Goal: Connect with others: Connect with others

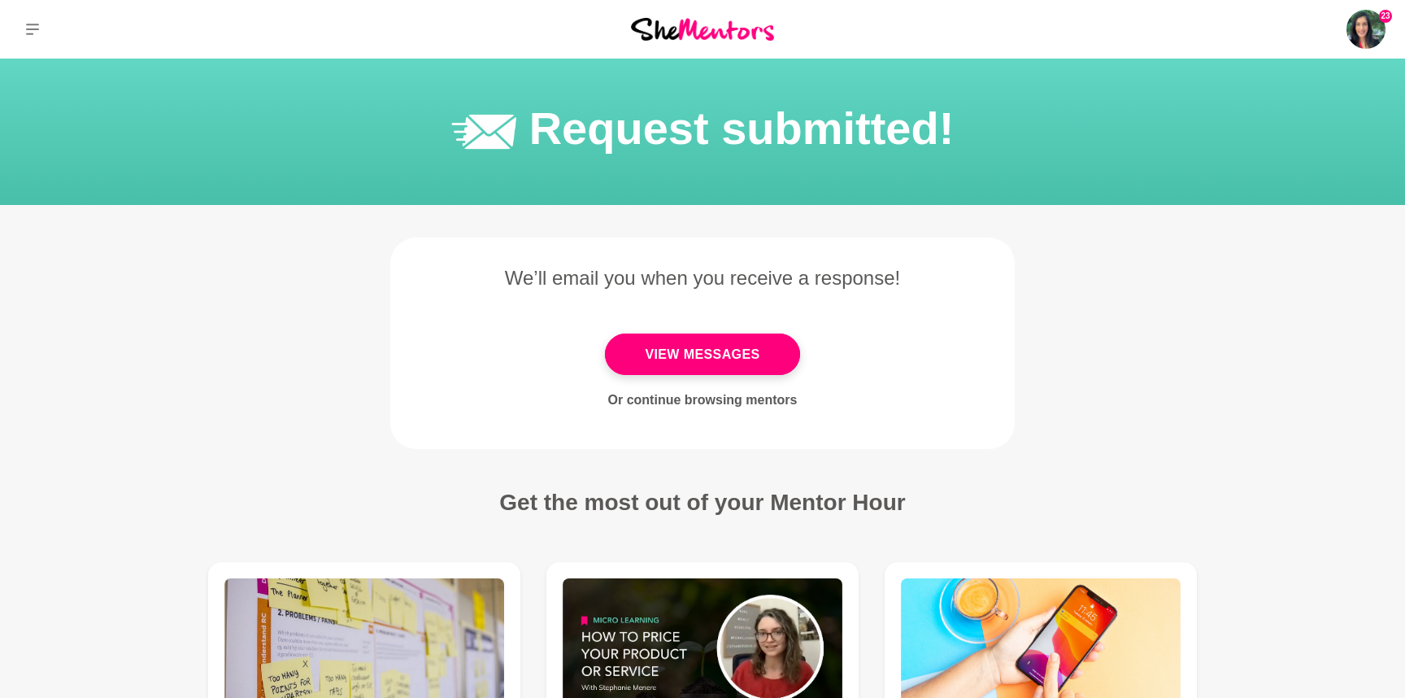
click at [781, 351] on link "View Messages" at bounding box center [702, 353] width 194 height 41
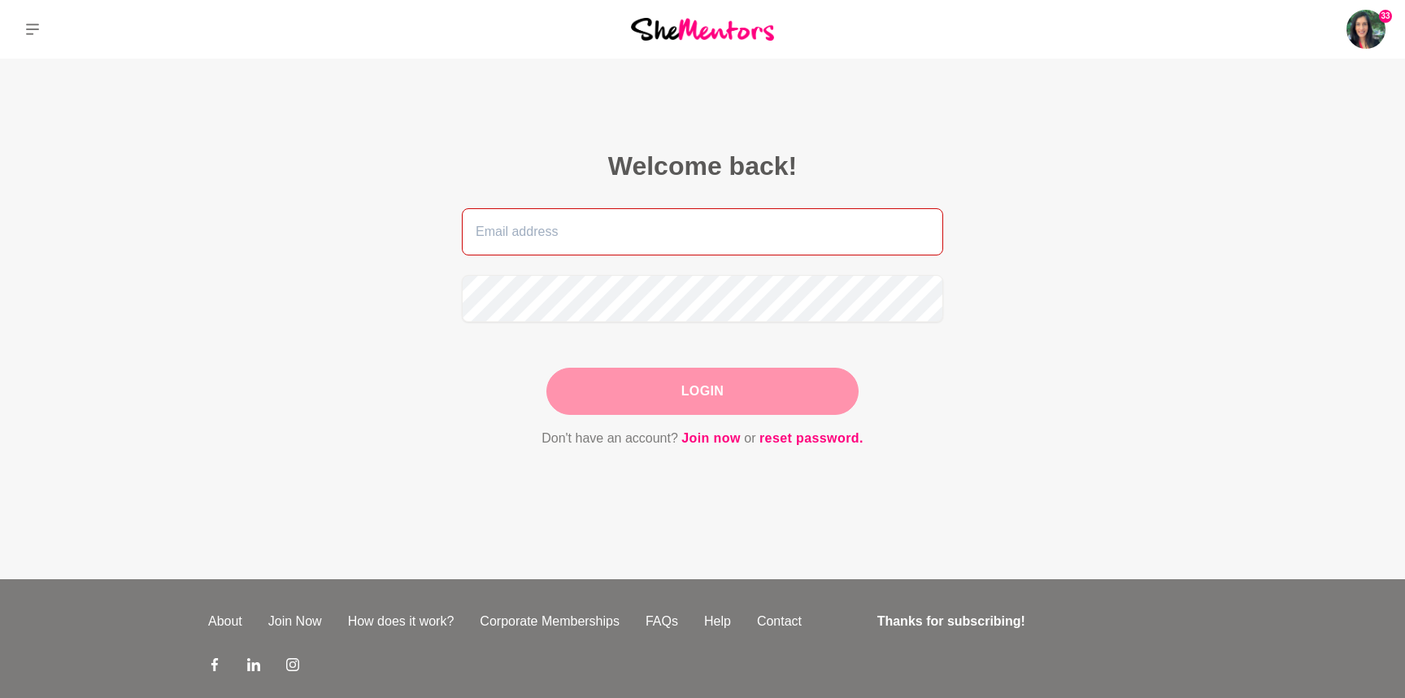
click at [679, 227] on input "email" at bounding box center [702, 231] width 481 height 47
type input "[EMAIL_ADDRESS][PERSON_NAME][DOMAIN_NAME]"
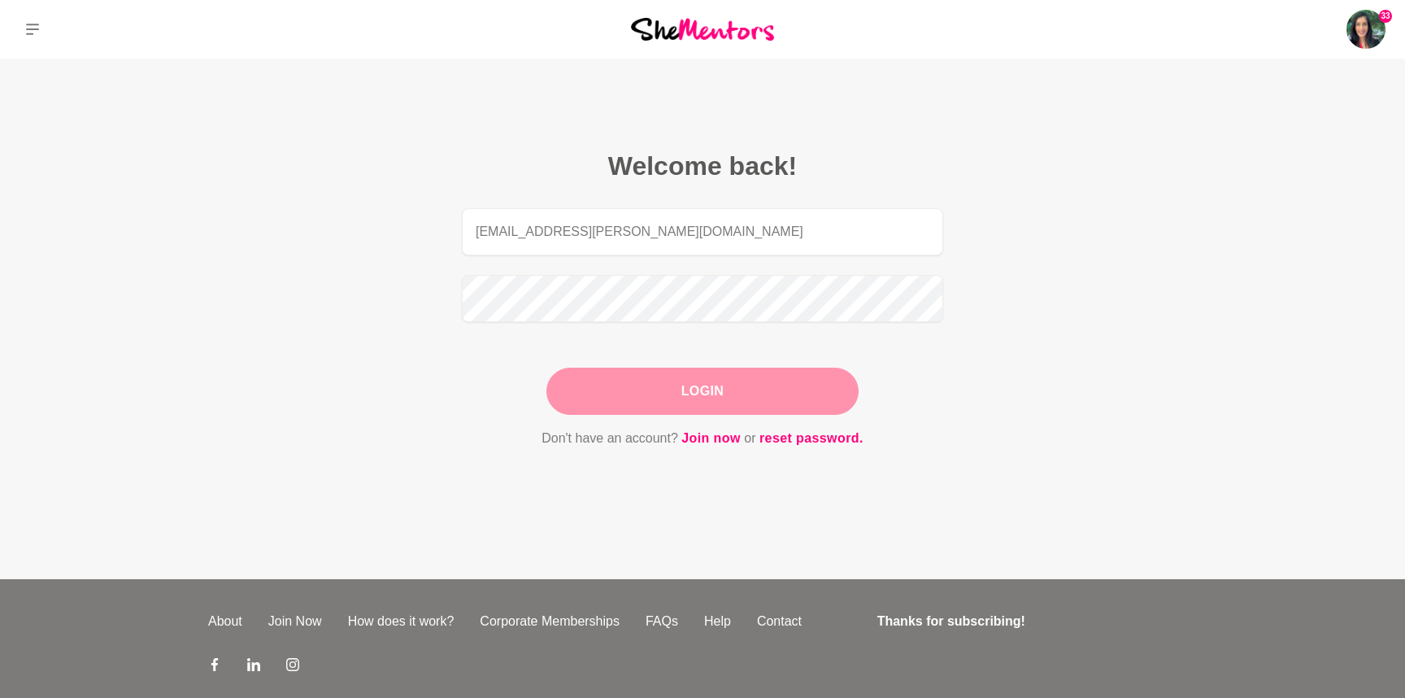
click at [654, 381] on button "Login" at bounding box center [702, 391] width 312 height 47
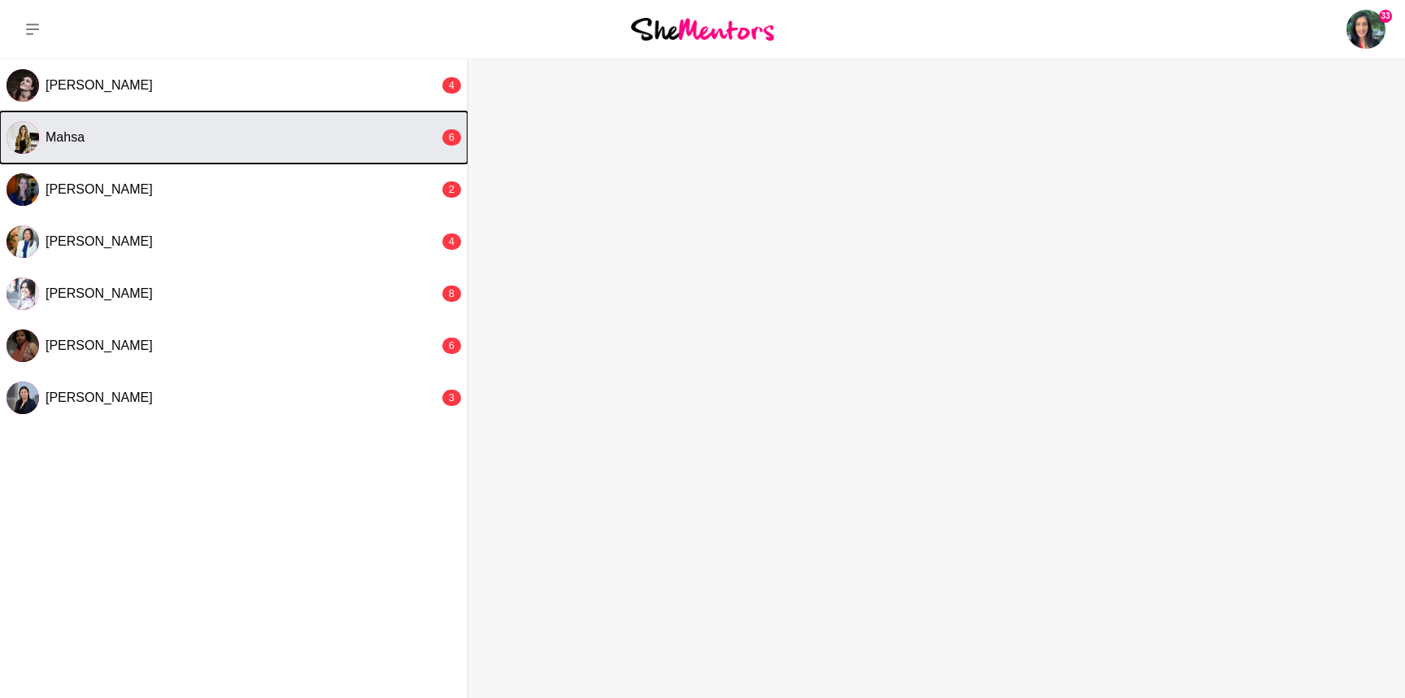
click at [128, 134] on div "Mahsa" at bounding box center [243, 137] width 394 height 16
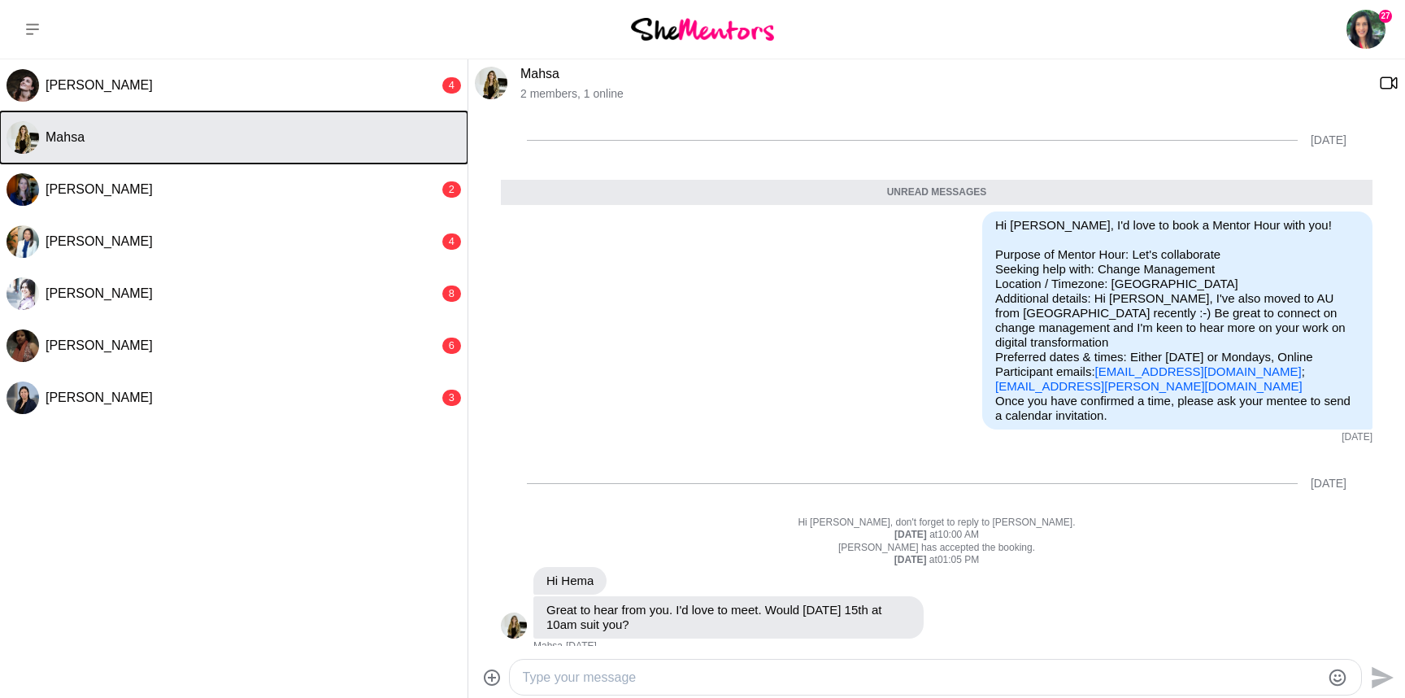
click at [74, 144] on span "Mahsa" at bounding box center [65, 137] width 39 height 14
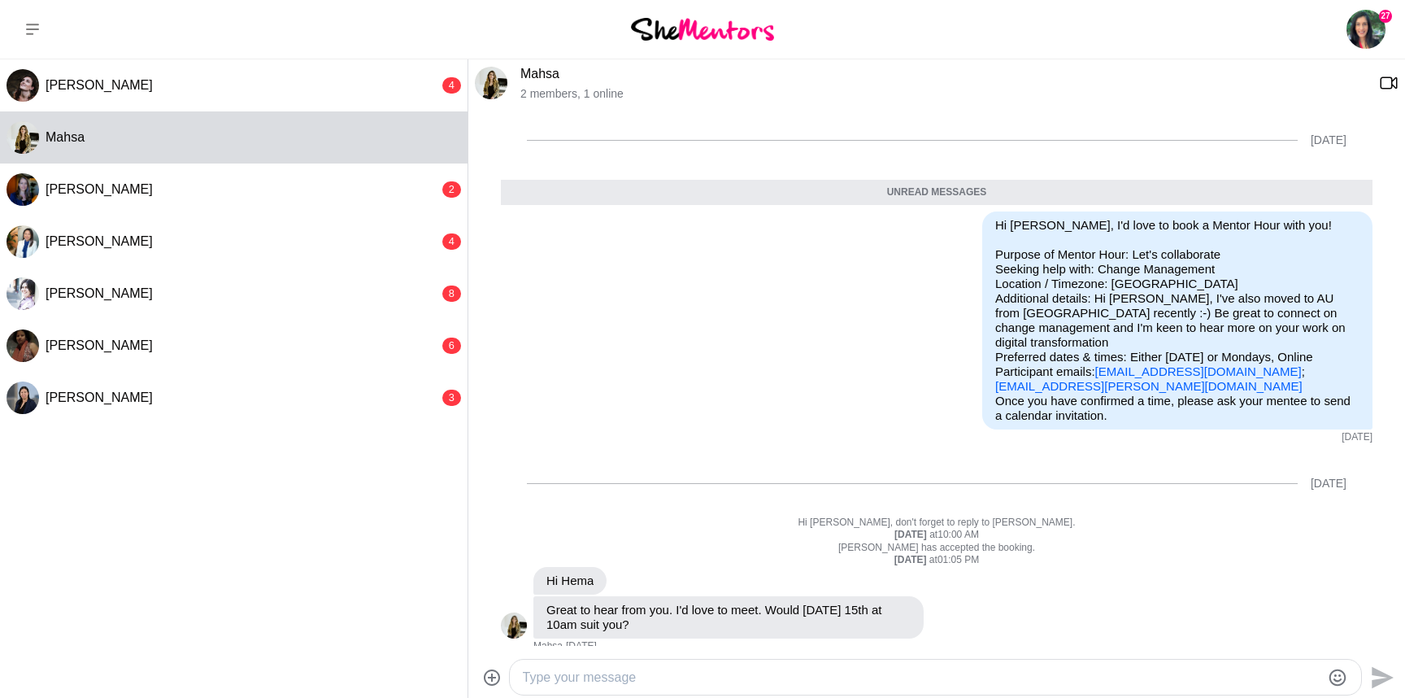
click at [529, 78] on link "Mahsa" at bounding box center [539, 74] width 39 height 14
